Goal: Task Accomplishment & Management: Complete application form

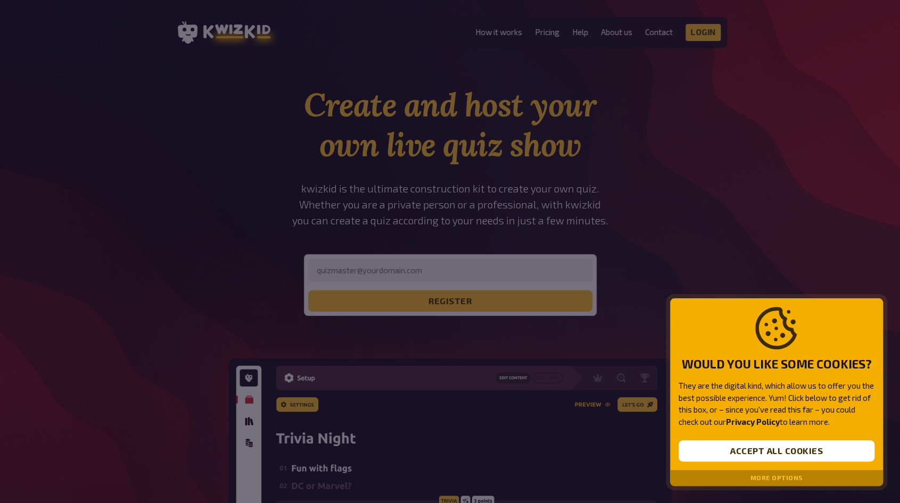
click at [780, 477] on button "More options" at bounding box center [776, 478] width 53 height 7
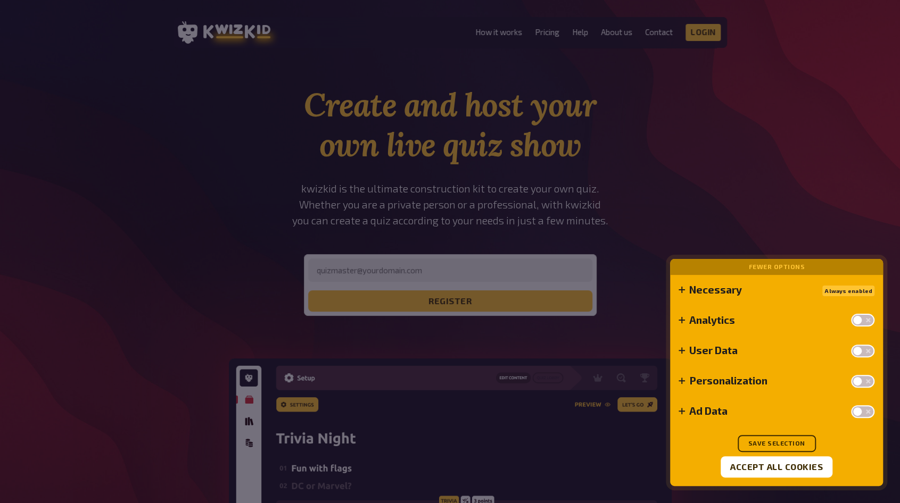
click at [798, 178] on div at bounding box center [450, 251] width 900 height 503
click at [837, 288] on div "Always enabled" at bounding box center [848, 290] width 52 height 13
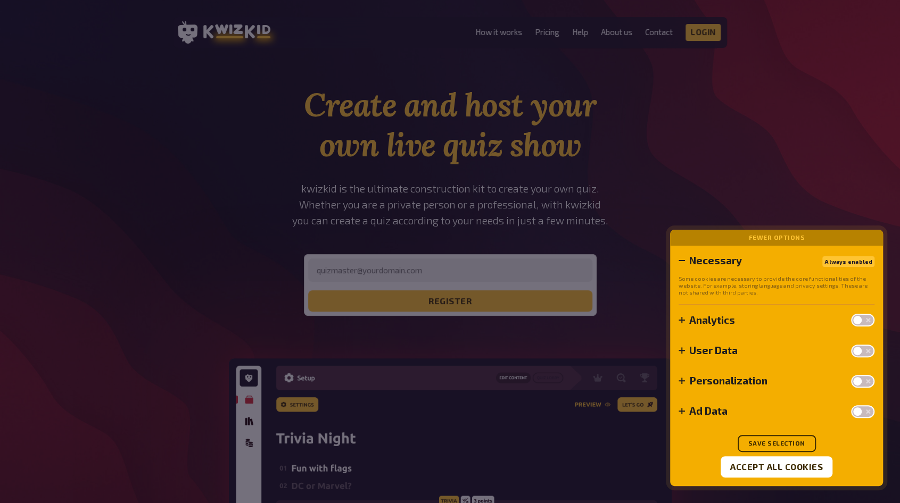
click at [807, 158] on div at bounding box center [450, 251] width 900 height 503
click at [769, 461] on button "Accept all cookies" at bounding box center [777, 467] width 112 height 21
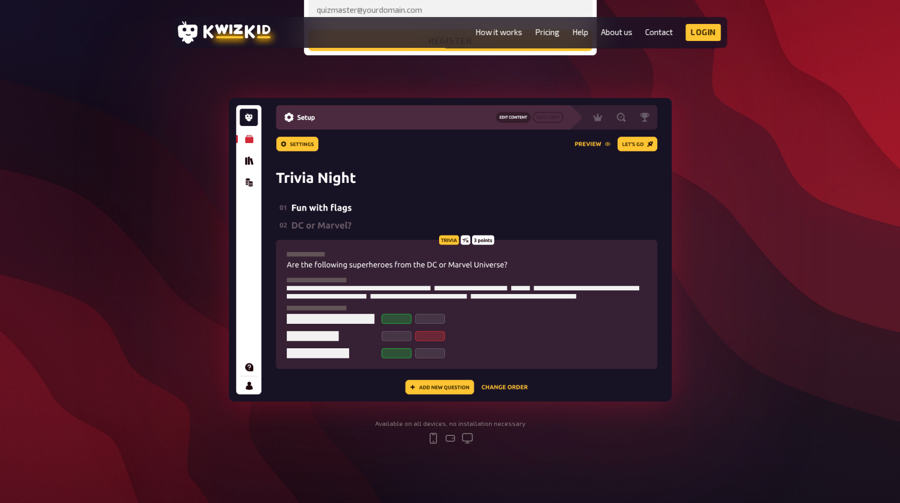
scroll to position [266, 0]
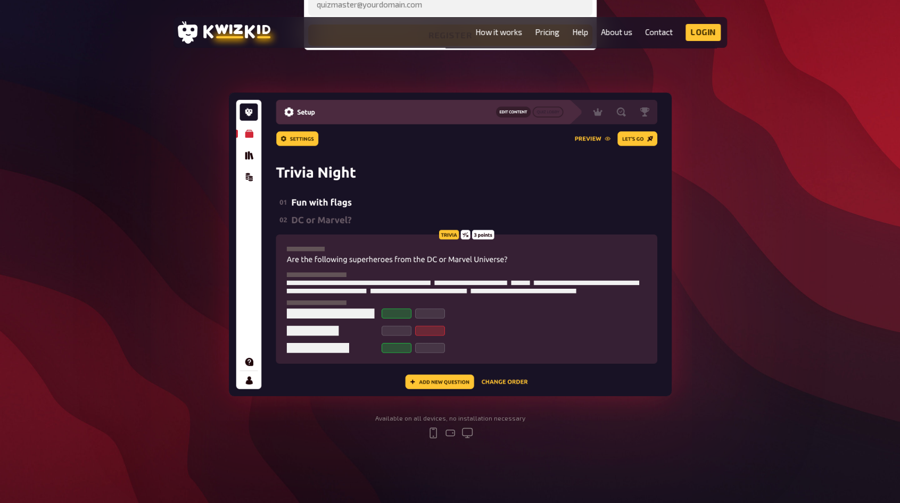
click at [250, 154] on img at bounding box center [450, 245] width 443 height 304
click at [247, 176] on img at bounding box center [450, 245] width 443 height 304
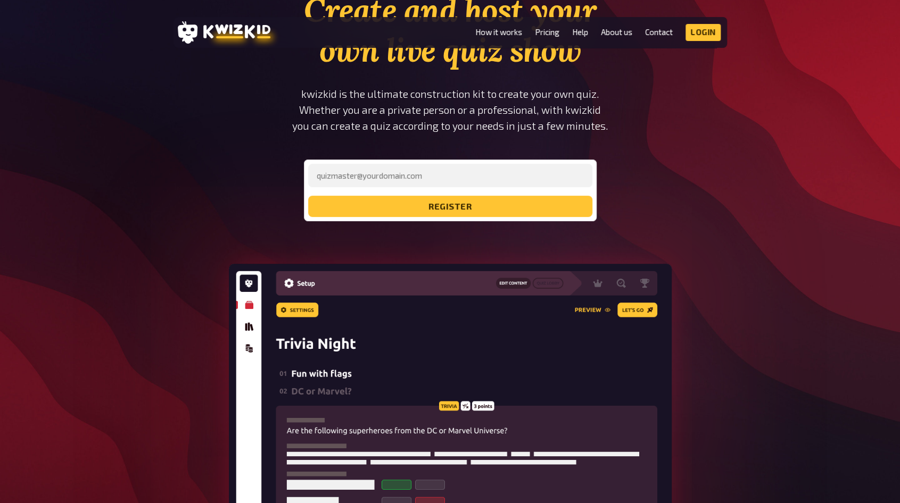
scroll to position [0, 0]
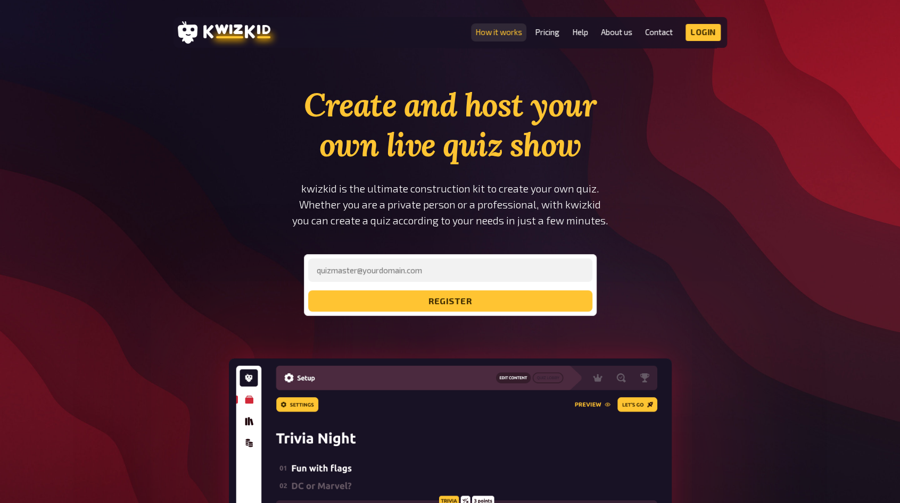
click at [507, 32] on link "How it works" at bounding box center [498, 32] width 47 height 9
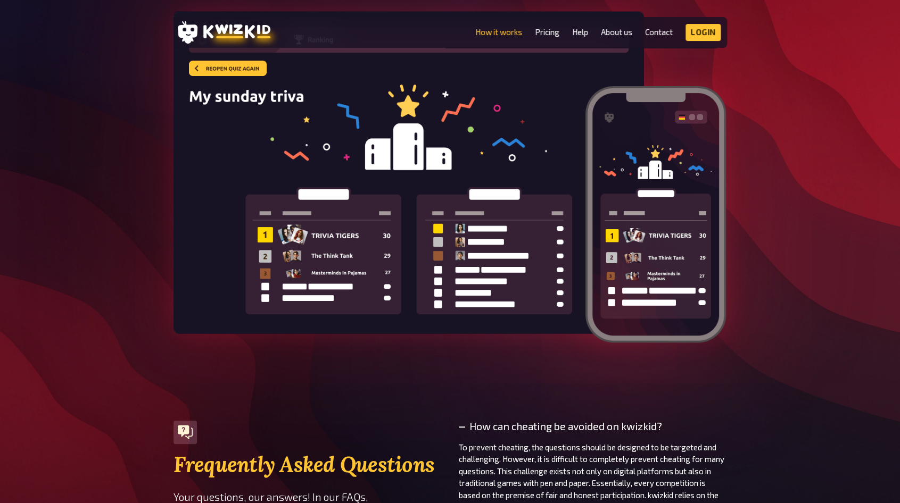
scroll to position [2946, 0]
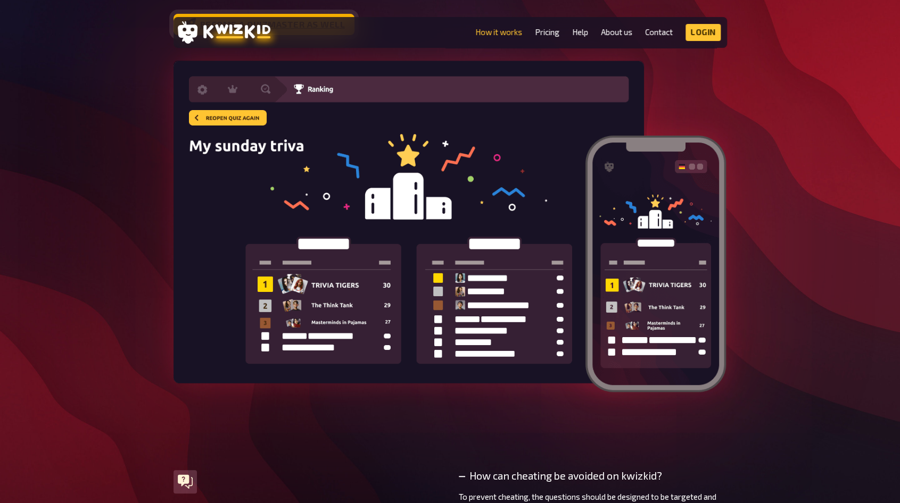
click at [316, 35] on link "Become a quizmaster as well" at bounding box center [263, 24] width 181 height 21
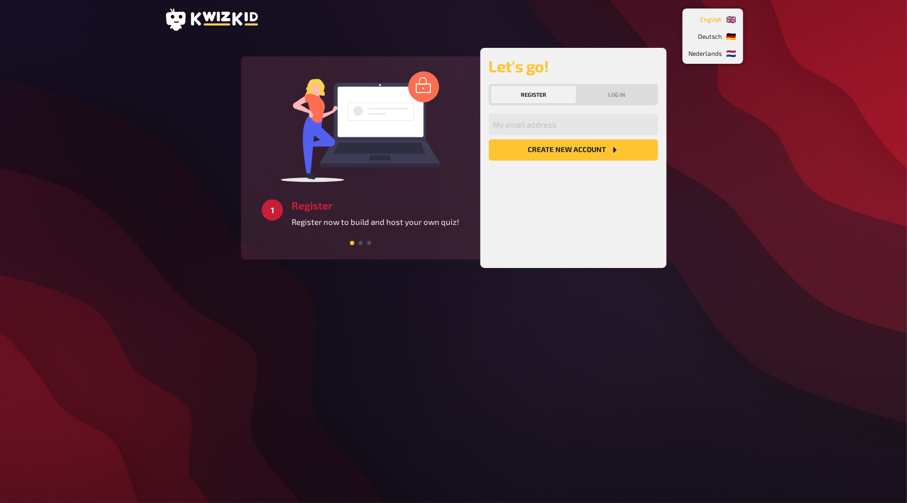
click at [733, 12] on li "🇬🇧 English" at bounding box center [713, 19] width 56 height 17
click at [827, 146] on div "🇩🇪 Deutsch 🇬🇧 English 🇳🇱 Nederlands 3 Get started Create a unique quiz experien…" at bounding box center [453, 251] width 907 height 503
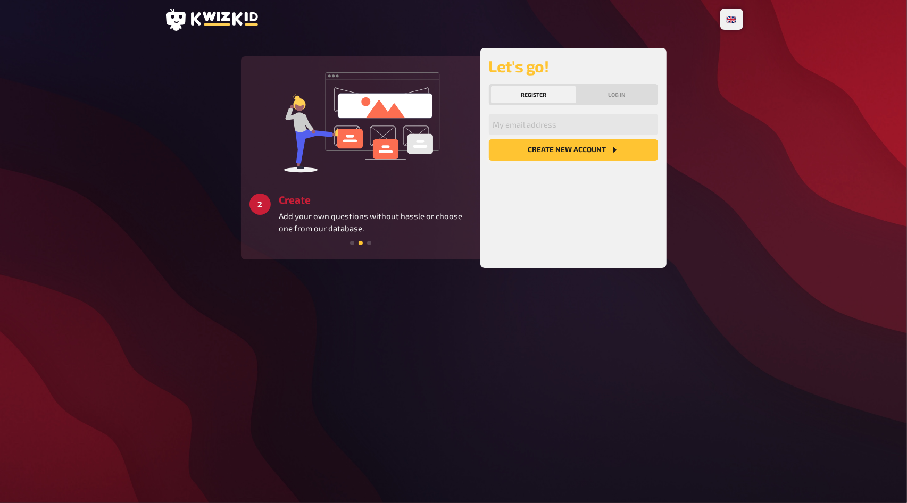
click at [600, 153] on button "Create new account" at bounding box center [573, 149] width 169 height 21
click at [708, 130] on main "3 Get started Create a unique quiz experience for all participants and keep the…" at bounding box center [453, 158] width 579 height 220
